Goal: Task Accomplishment & Management: Manage account settings

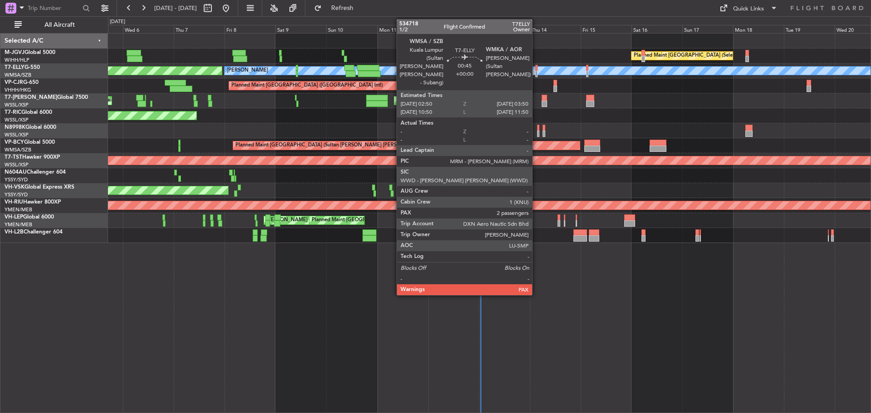
click at [536, 69] on div at bounding box center [536, 68] width 2 height 6
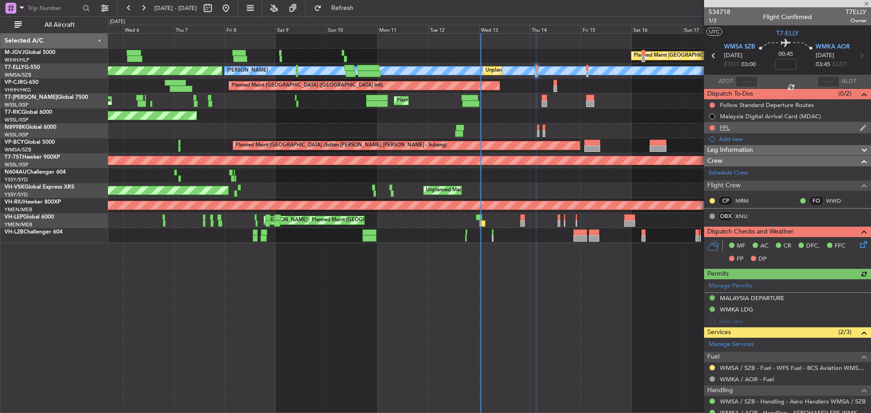
click at [734, 128] on div "FPL" at bounding box center [787, 127] width 167 height 11
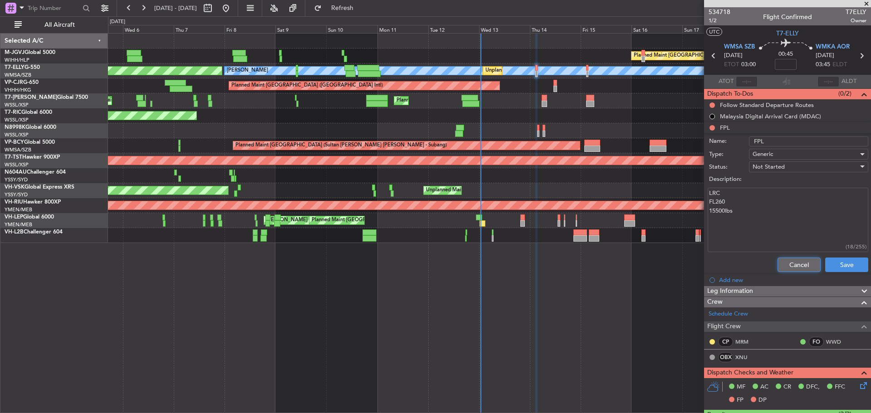
click at [778, 260] on button "Cancel" at bounding box center [799, 265] width 43 height 15
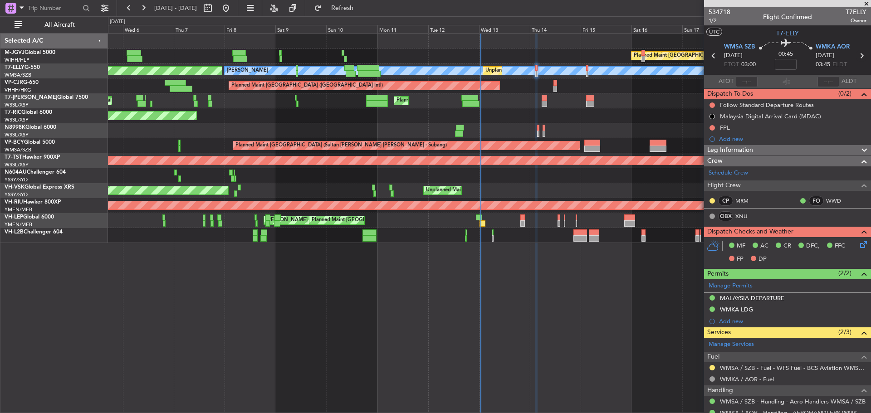
click at [856, 56] on icon at bounding box center [862, 56] width 12 height 12
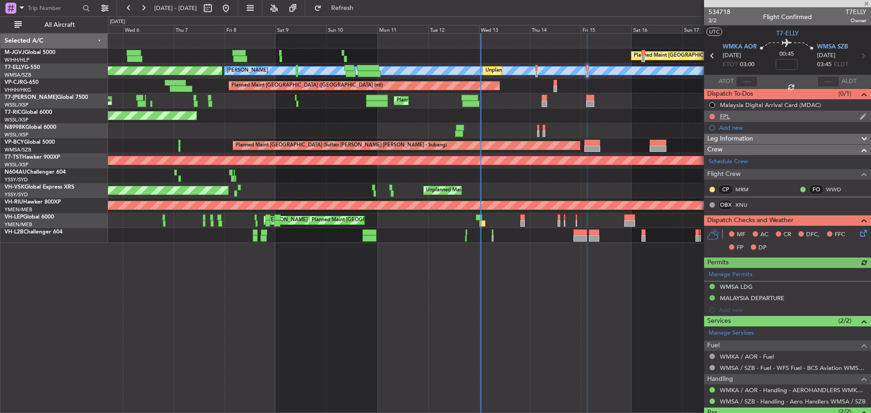
click at [728, 118] on div "FPL" at bounding box center [725, 117] width 10 height 8
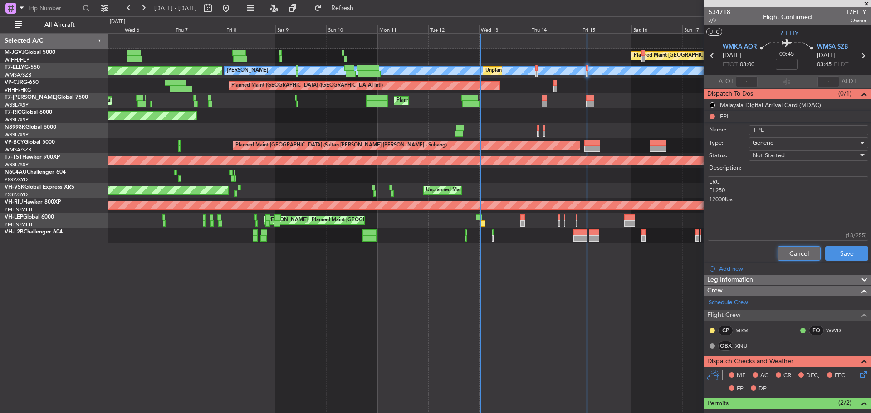
click at [781, 250] on button "Cancel" at bounding box center [799, 253] width 43 height 15
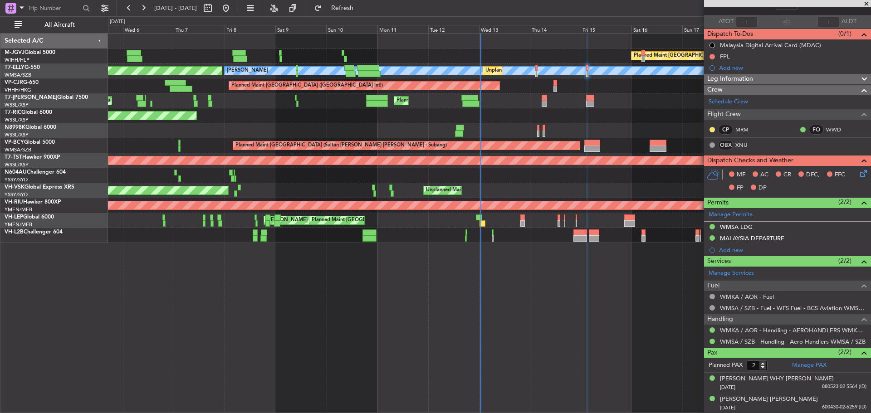
scroll to position [60, 0]
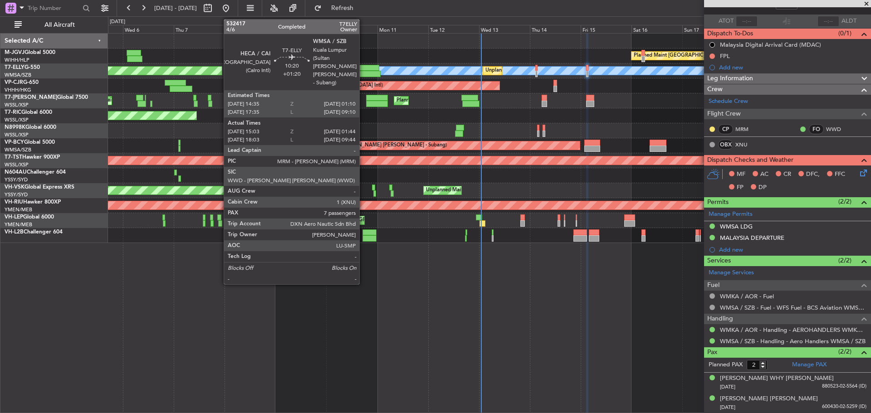
click at [363, 74] on div at bounding box center [369, 74] width 23 height 6
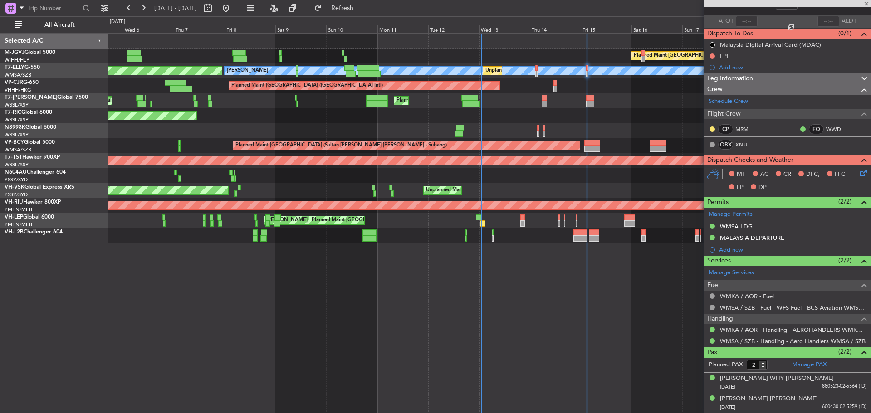
type input "+01:20"
type input "15:13"
type input "01:39"
type input "7"
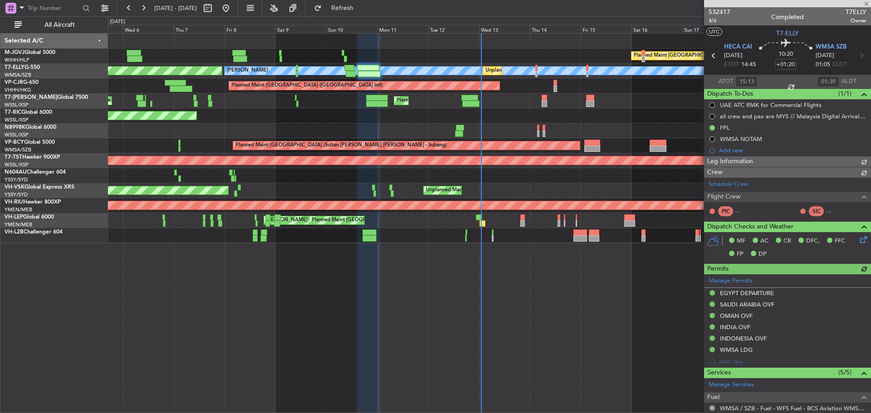
type input "[PERSON_NAME] (KYA)"
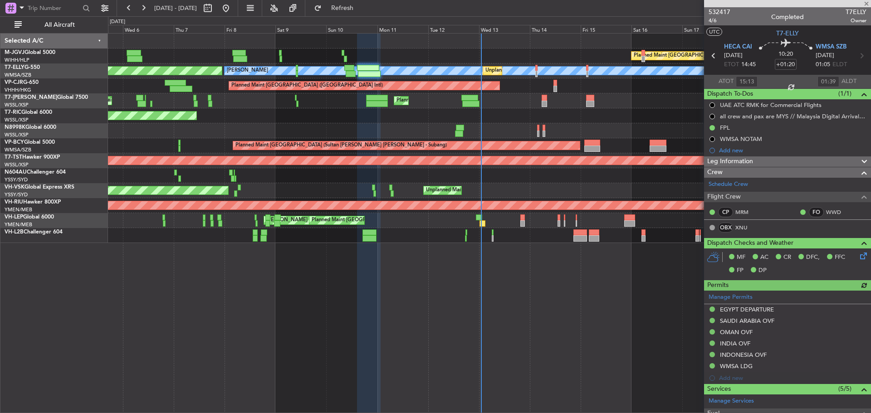
type input "18:13"
type input "09:39"
type input "15:13"
type input "01:39"
click at [715, 22] on span "4/6" at bounding box center [720, 21] width 22 height 8
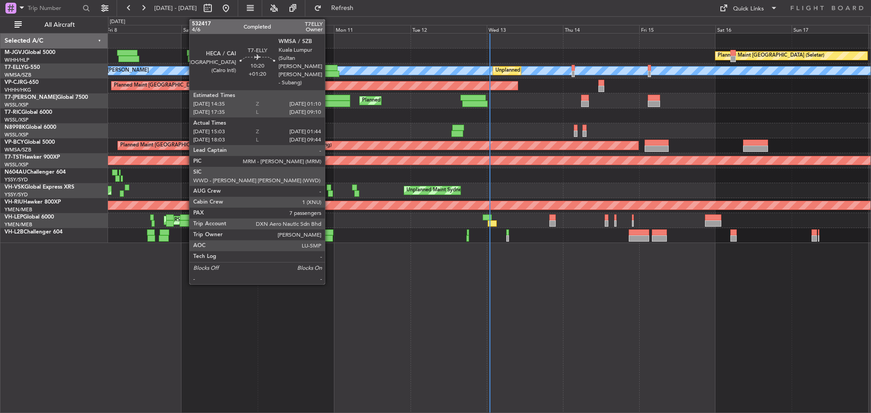
click at [329, 72] on div at bounding box center [322, 74] width 34 height 6
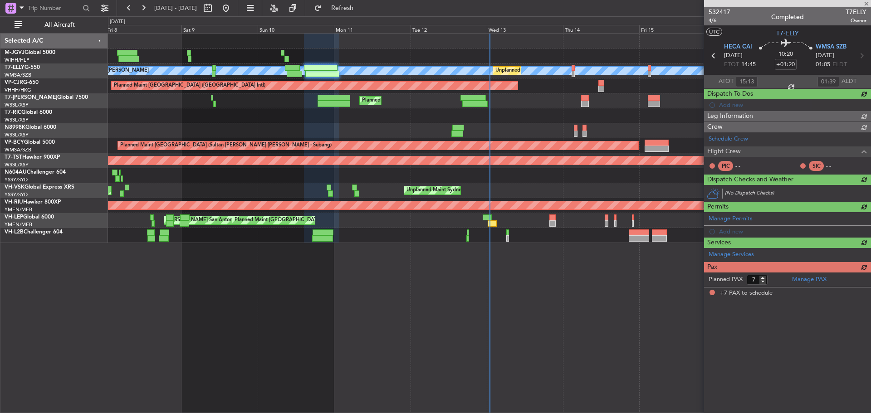
type input "18:13"
type input "09:39"
type input "15:13"
type input "01:39"
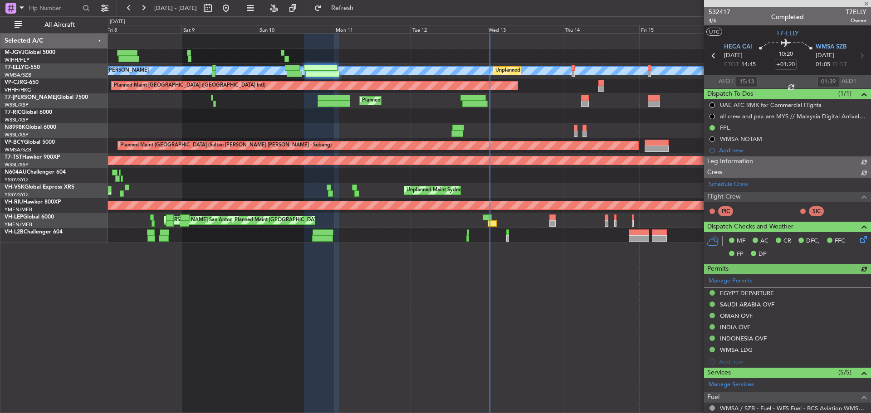
type input "[PERSON_NAME] (KYA)"
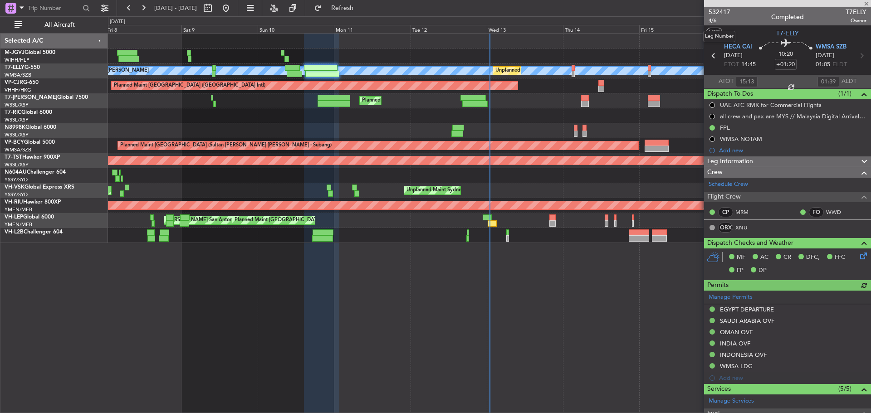
click at [712, 22] on span "4/6" at bounding box center [720, 21] width 22 height 8
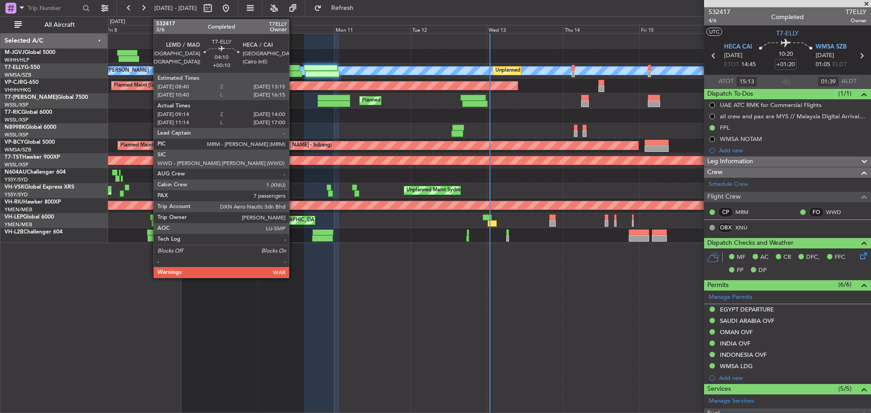
click at [293, 68] on div at bounding box center [292, 68] width 15 height 6
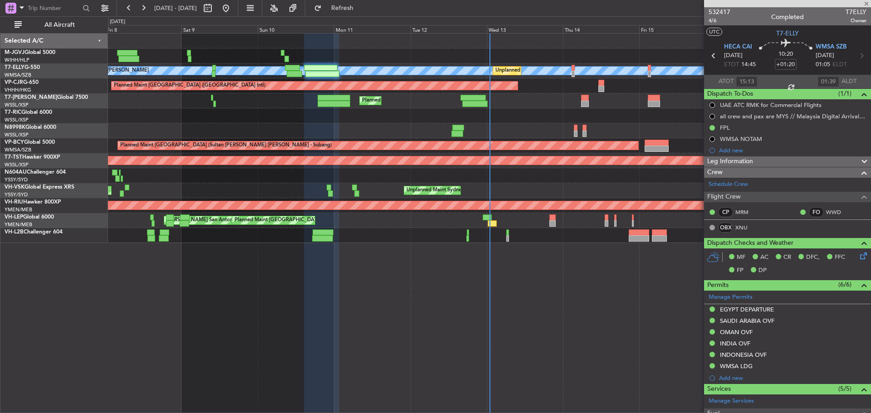
type input "+00:10"
type input "09:34"
type input "13:55"
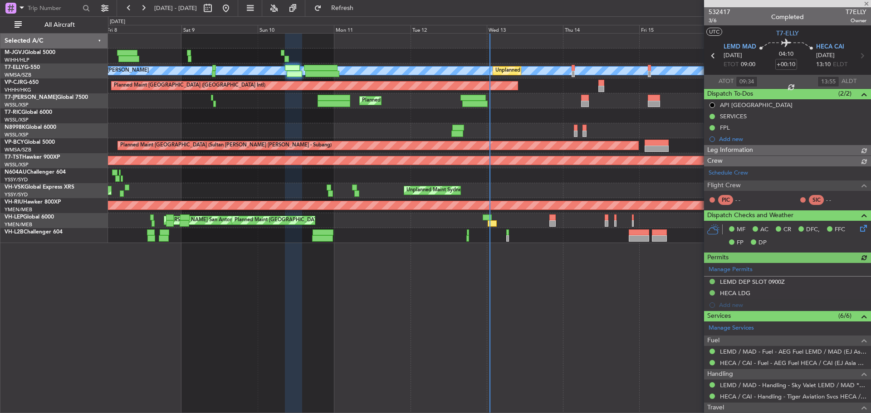
type input "[PERSON_NAME] (KYA)"
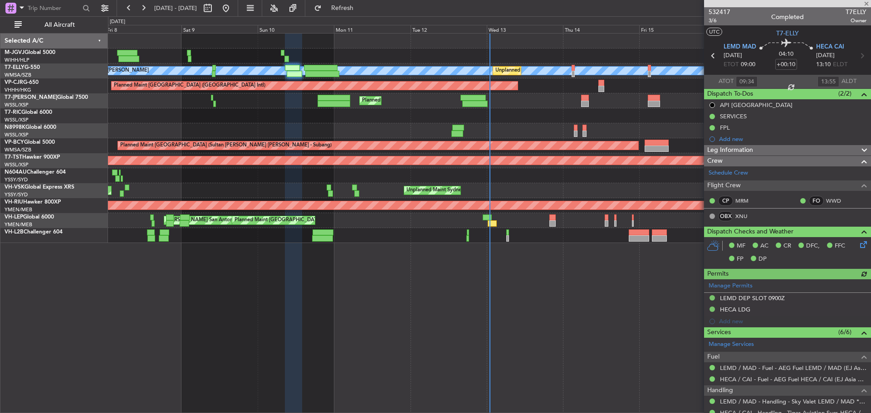
type input "11:34"
type input "16:55"
type input "09:34"
type input "13:55"
click at [712, 22] on span "3/6" at bounding box center [720, 21] width 22 height 8
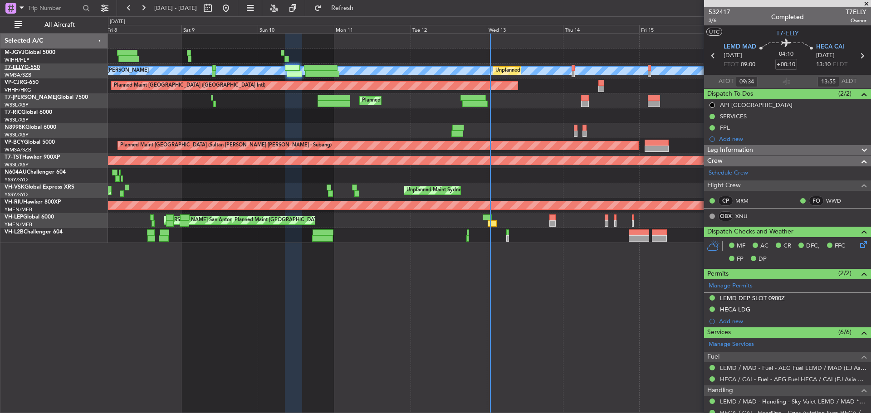
click at [26, 65] on link "T7-ELLY G-550" at bounding box center [22, 67] width 35 height 5
type input "[PERSON_NAME] (KYA)"
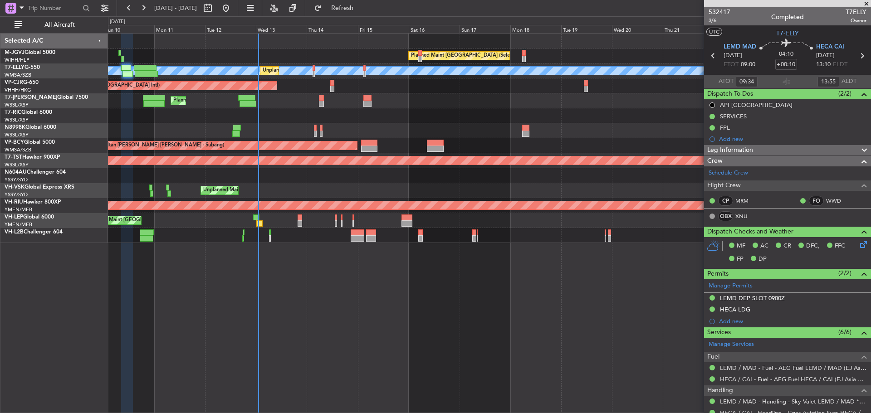
click at [399, 91] on div "Planned Maint [GEOGRAPHIC_DATA] ([GEOGRAPHIC_DATA] Intl) Planned Maint [GEOGRAP…" at bounding box center [489, 86] width 763 height 15
click at [327, 95] on div "Planned Maint [GEOGRAPHIC_DATA] (Seletar) [PERSON_NAME] Unplanned Maint [GEOGRA…" at bounding box center [489, 139] width 763 height 210
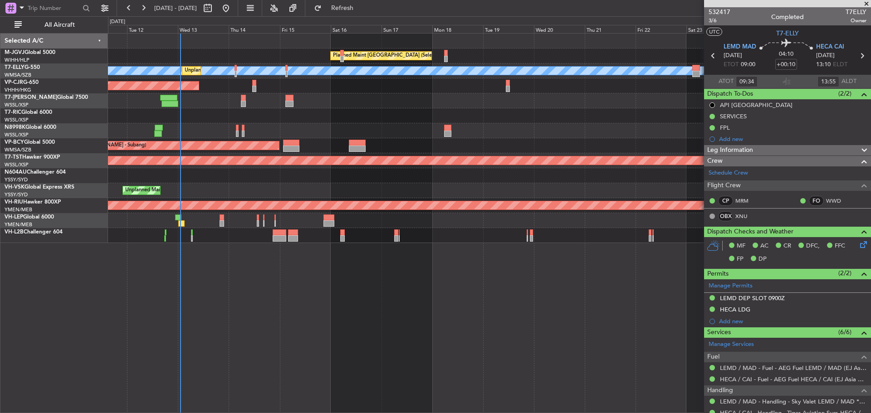
click at [603, 113] on div "Planned Maint [GEOGRAPHIC_DATA] (Seletar) [PERSON_NAME] Unplanned Maint [GEOGRA…" at bounding box center [489, 139] width 763 height 210
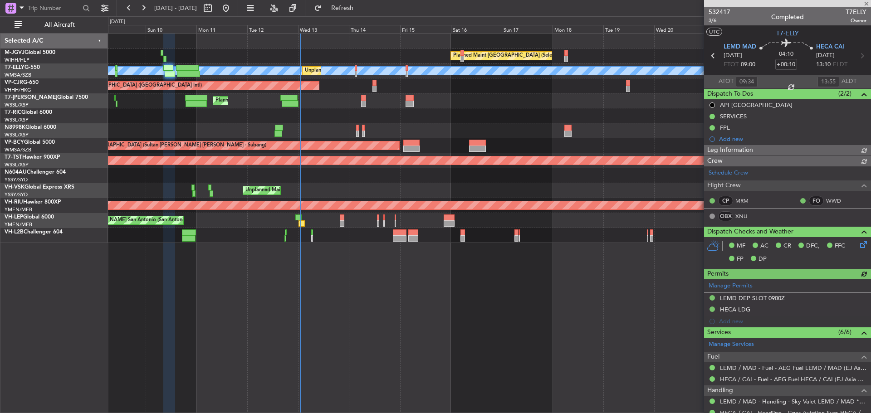
type input "[PERSON_NAME] (KYA)"
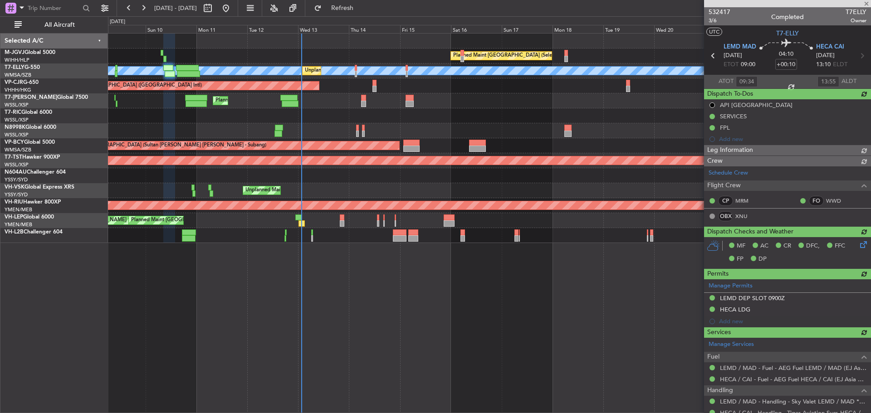
type input "[PERSON_NAME] (KYA)"
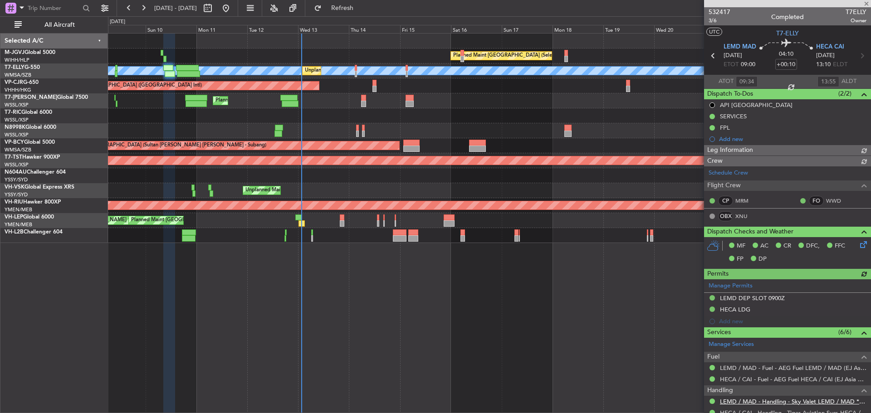
type input "[PERSON_NAME] (KYA)"
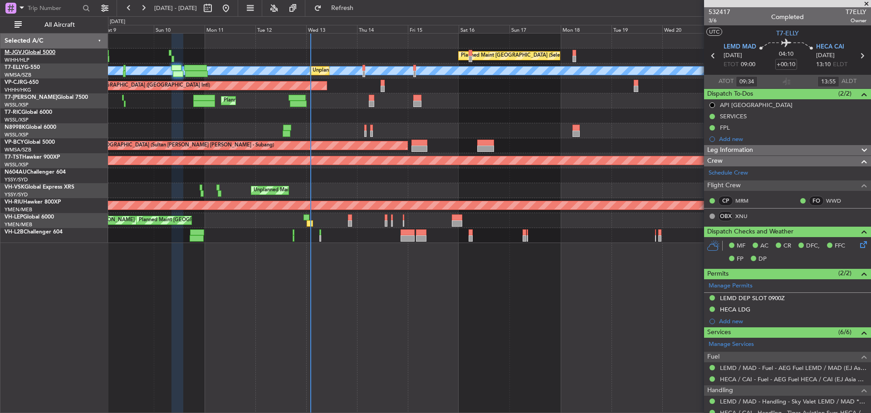
click at [35, 54] on link "M-JGVJ Global 5000" at bounding box center [30, 52] width 51 height 5
type input "[PERSON_NAME] (KYA)"
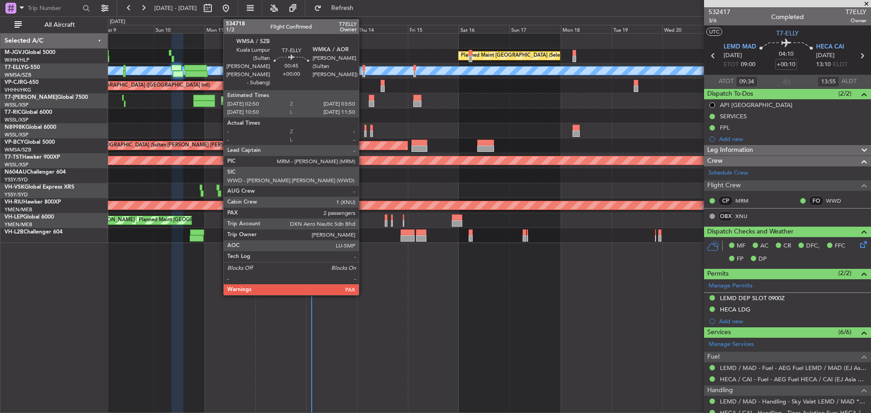
click at [363, 74] on div at bounding box center [364, 74] width 2 height 6
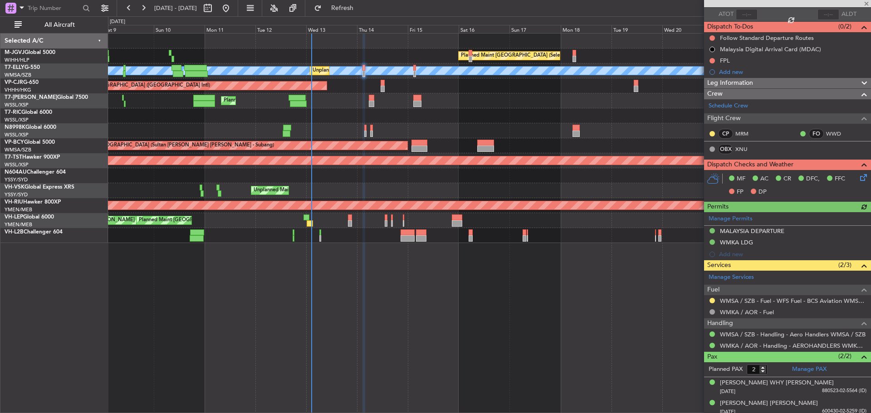
scroll to position [72, 0]
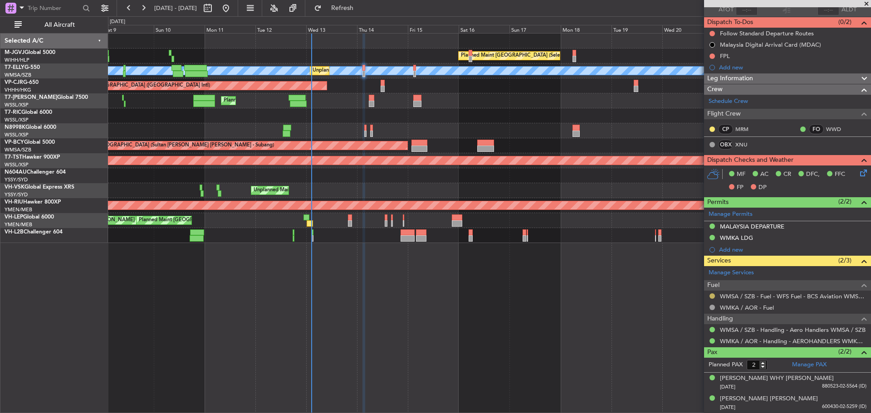
click at [712, 298] on button at bounding box center [712, 296] width 5 height 5
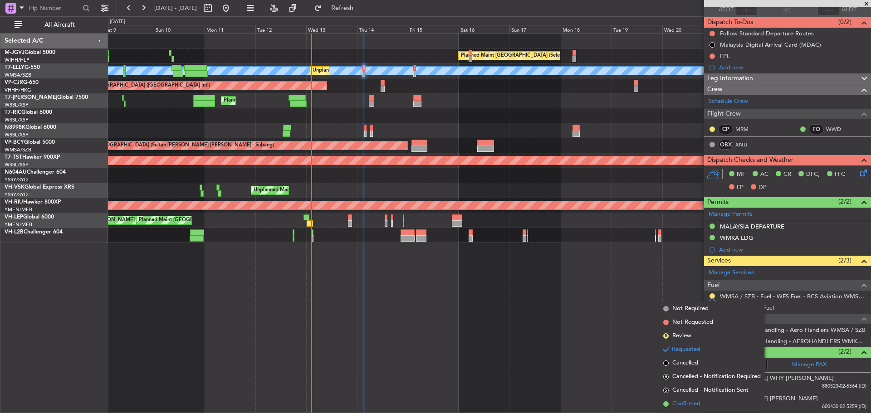
click at [691, 402] on span "Confirmed" at bounding box center [686, 404] width 28 height 9
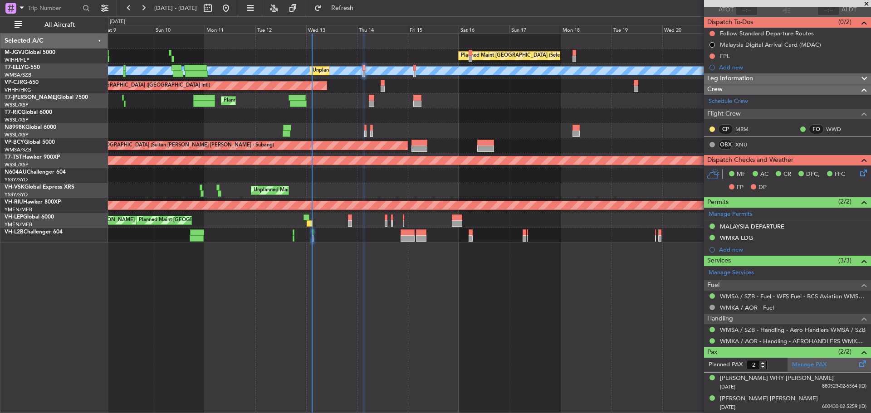
click at [811, 365] on link "Manage PAX" at bounding box center [809, 365] width 34 height 9
type input "7"
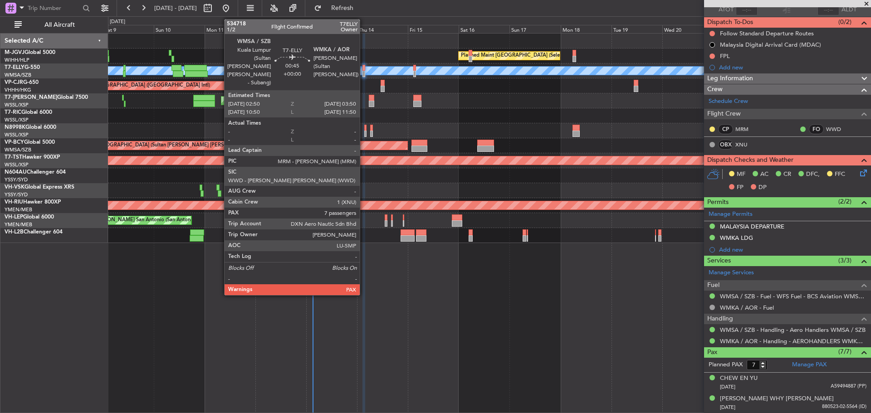
click at [364, 74] on div at bounding box center [364, 74] width 2 height 6
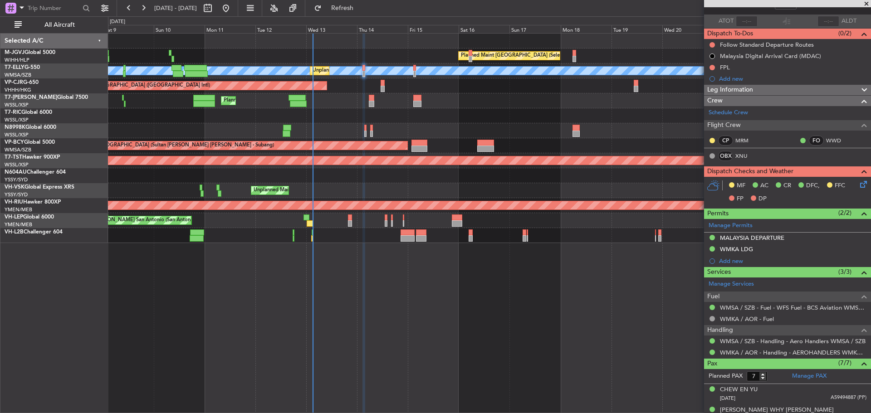
scroll to position [0, 0]
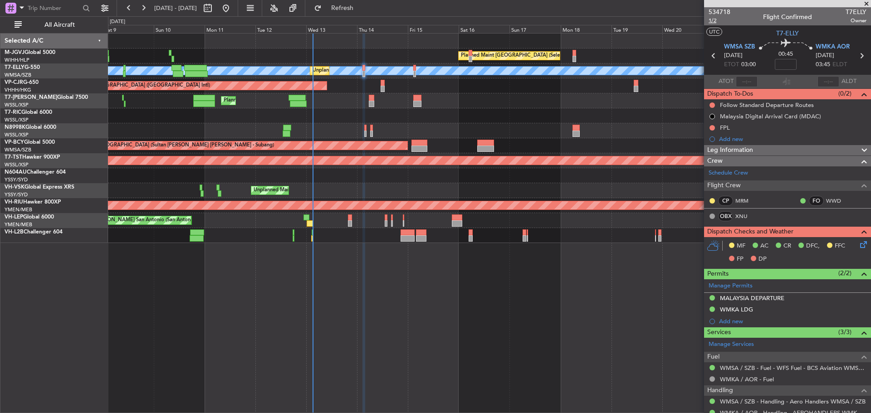
click at [714, 19] on span "1/2" at bounding box center [720, 21] width 22 height 8
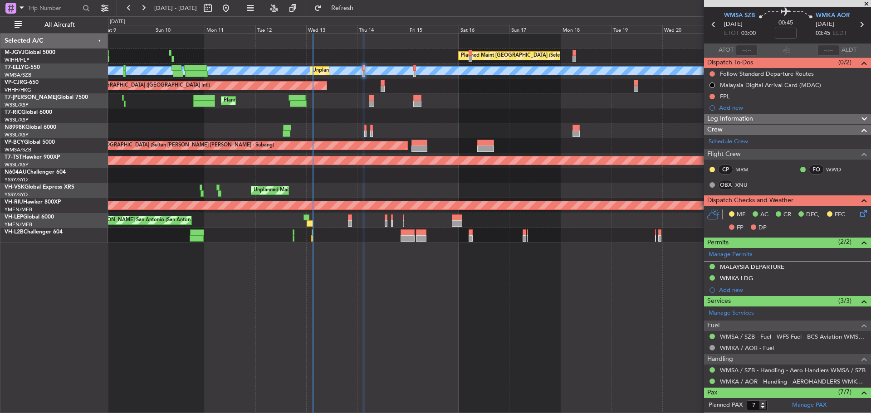
scroll to position [45, 0]
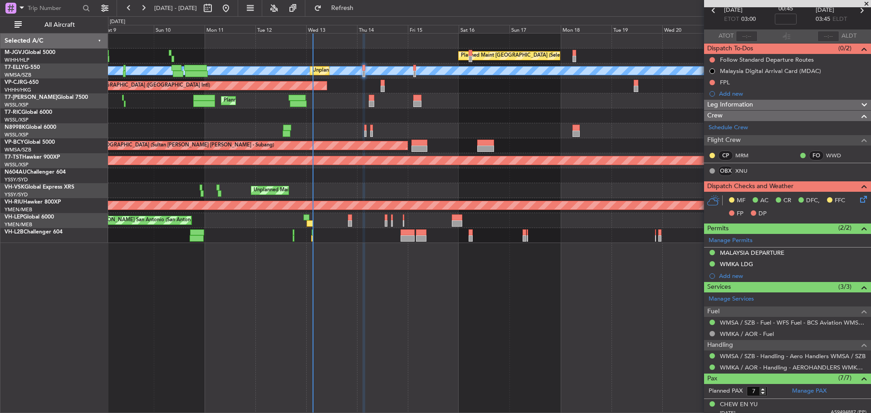
click at [727, 298] on link "Manage Services" at bounding box center [731, 299] width 45 height 9
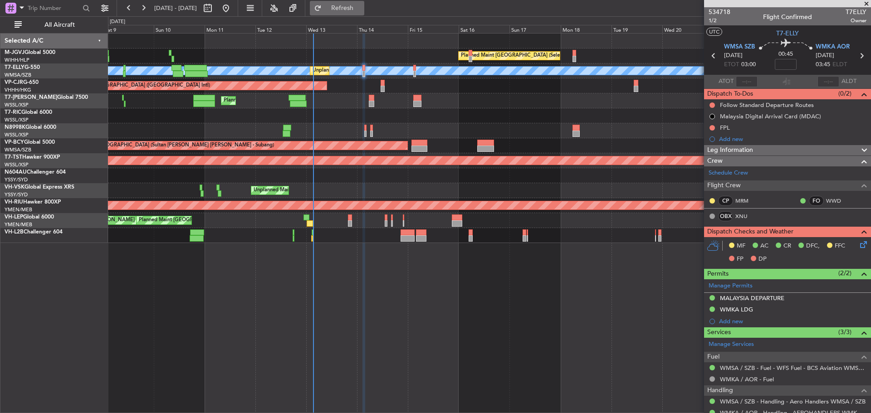
click at [361, 10] on span "Refresh" at bounding box center [343, 8] width 38 height 6
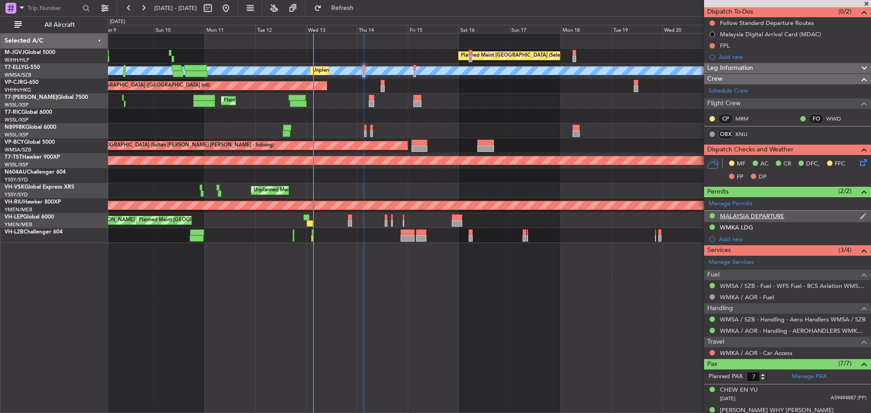
scroll to position [196, 0]
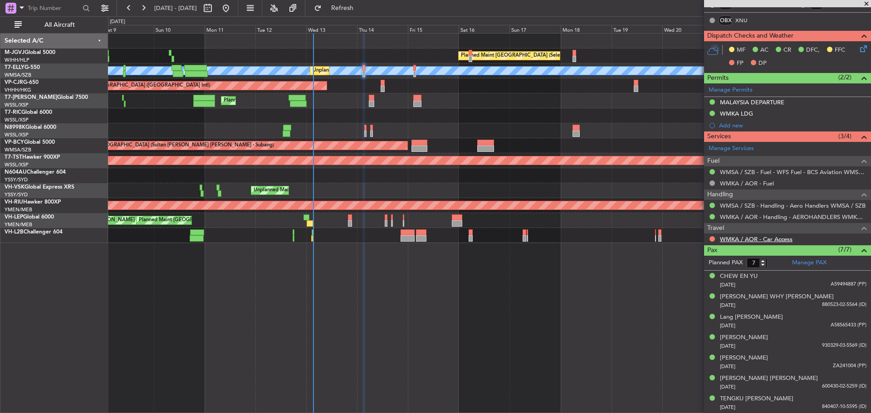
click at [780, 241] on link "WMKA / AOR - Car Access" at bounding box center [756, 240] width 73 height 8
click at [354, 9] on span "Refresh" at bounding box center [343, 8] width 38 height 6
click at [777, 240] on link "WMKA / AOR - Rental Car" at bounding box center [755, 240] width 71 height 8
click at [756, 400] on div "TENGKU [PERSON_NAME]" at bounding box center [757, 399] width 74 height 9
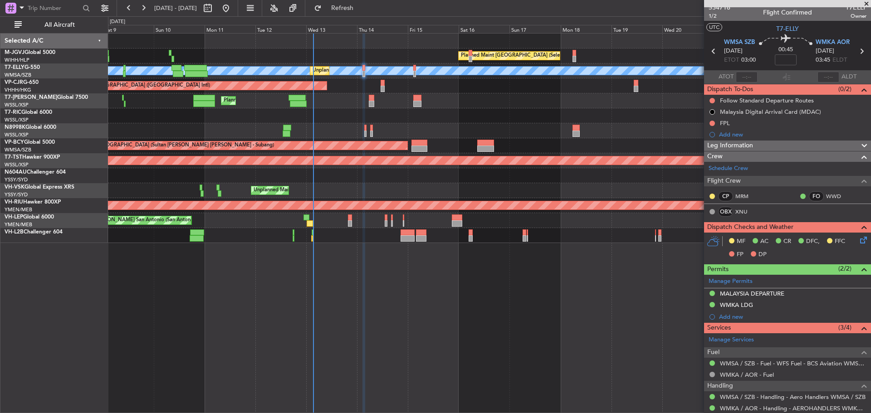
scroll to position [0, 0]
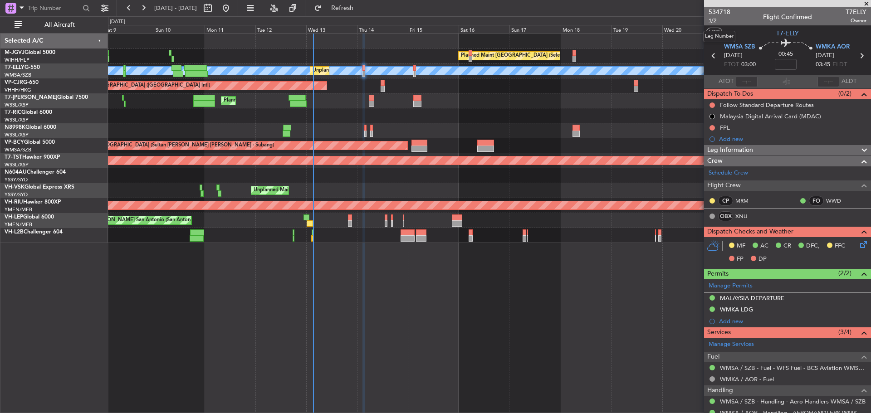
click at [712, 21] on span "1/2" at bounding box center [720, 21] width 22 height 8
click at [364, 12] on button "Refreshing..." at bounding box center [337, 8] width 54 height 15
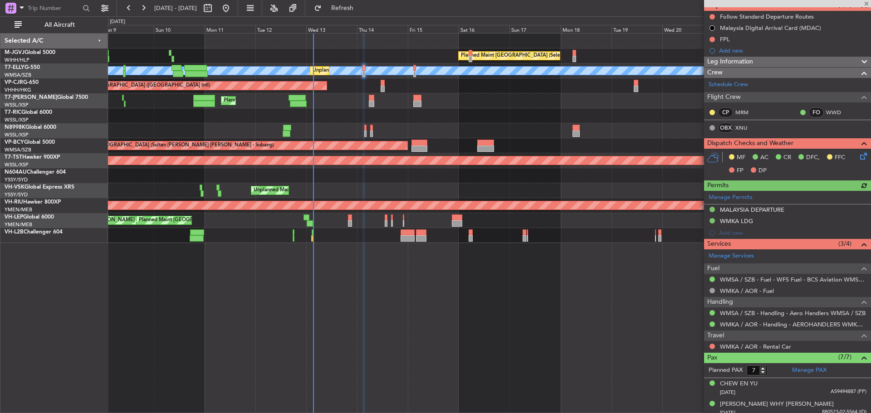
scroll to position [91, 0]
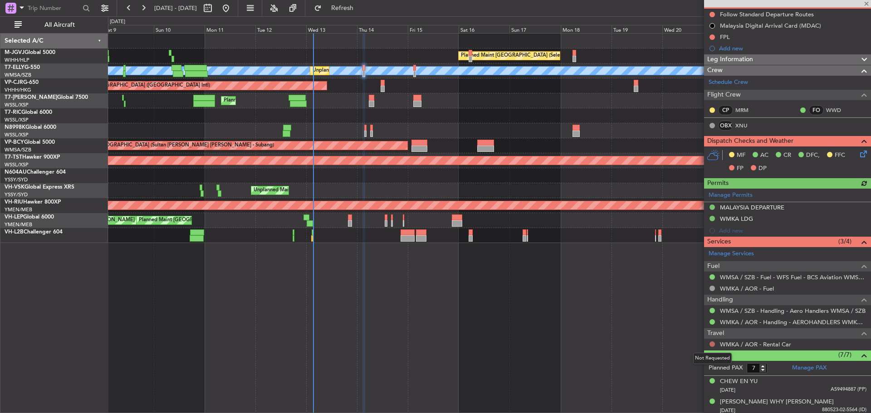
click at [712, 345] on button at bounding box center [712, 344] width 5 height 5
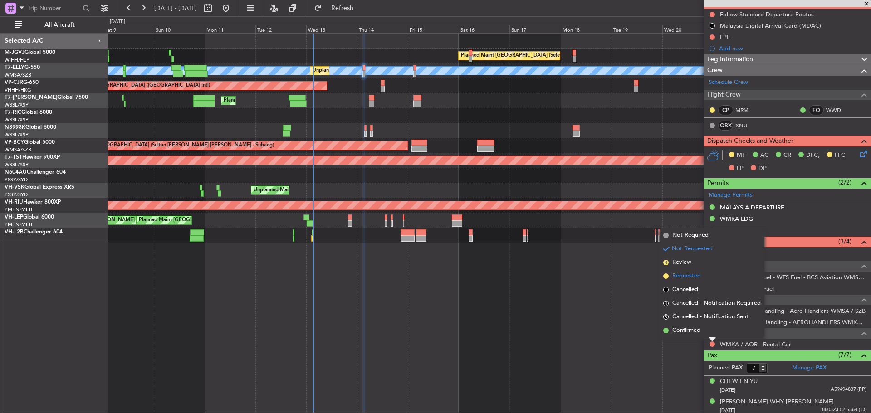
click at [691, 278] on span "Requested" at bounding box center [686, 276] width 29 height 9
